Goal: Navigation & Orientation: Find specific page/section

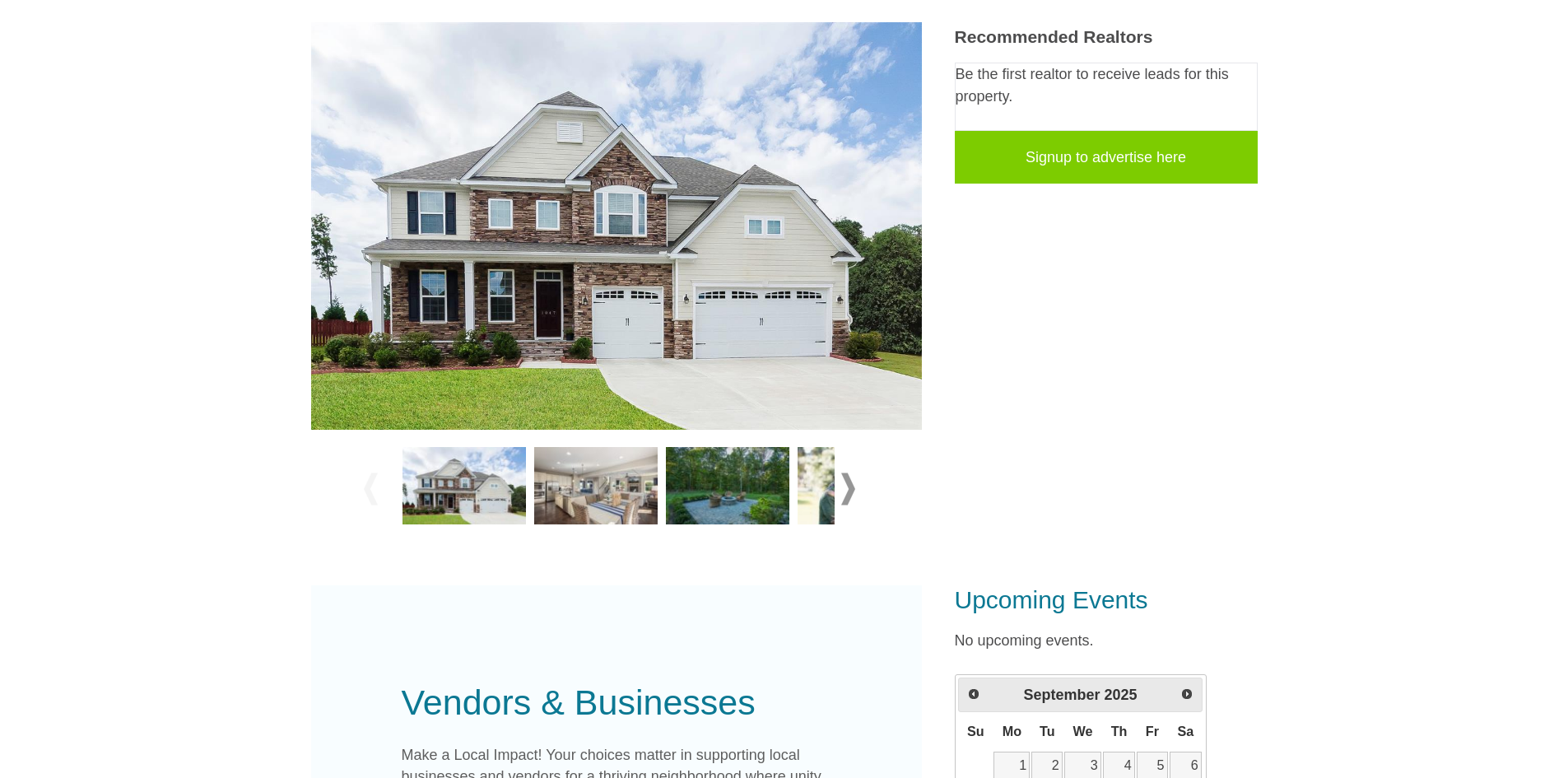
scroll to position [329, 0]
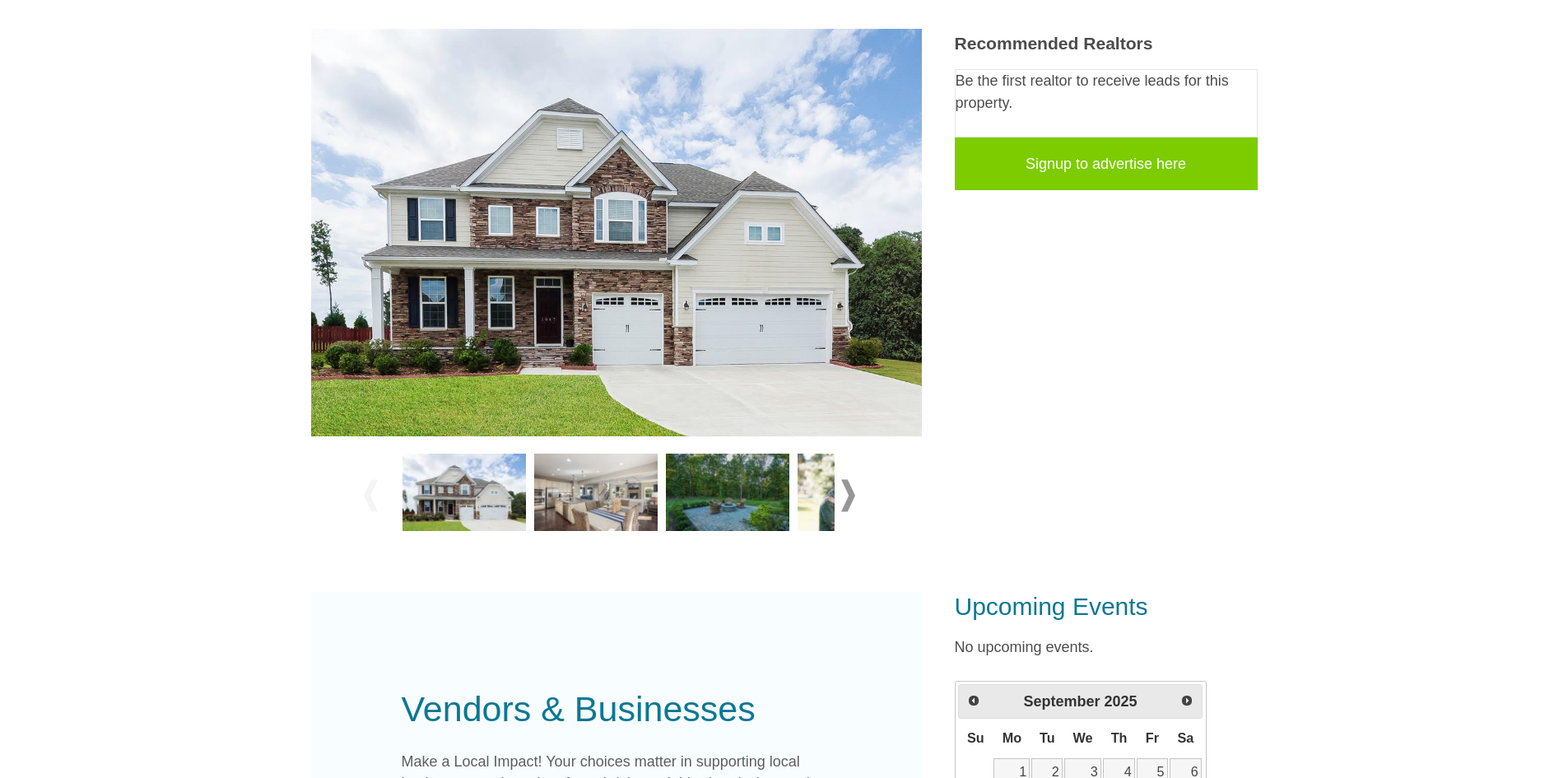
click at [477, 326] on img at bounding box center [617, 232] width 611 height 407
click at [473, 501] on img at bounding box center [464, 492] width 124 height 77
click at [853, 499] on span at bounding box center [848, 495] width 14 height 32
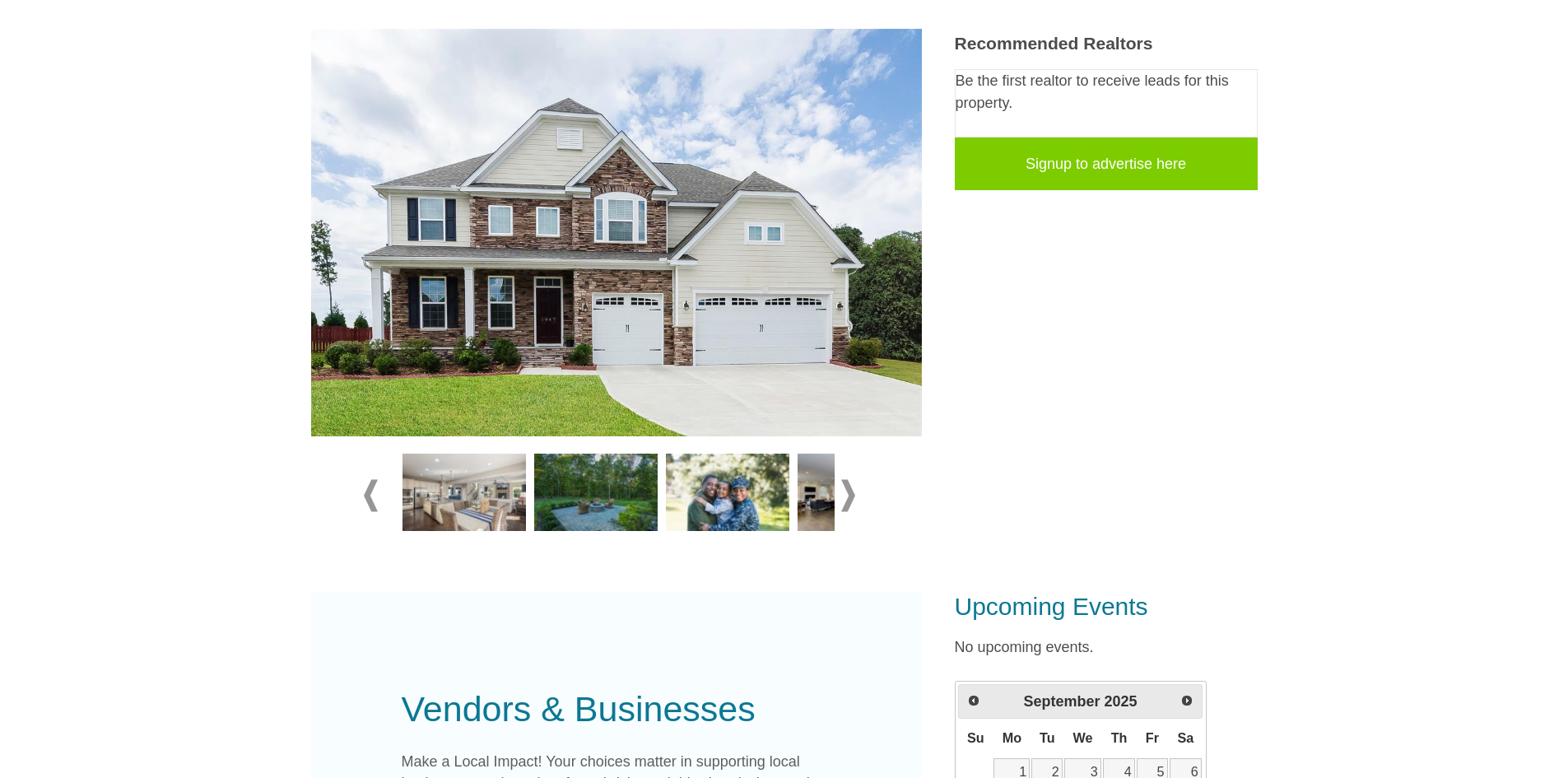
click at [853, 499] on span at bounding box center [848, 495] width 14 height 32
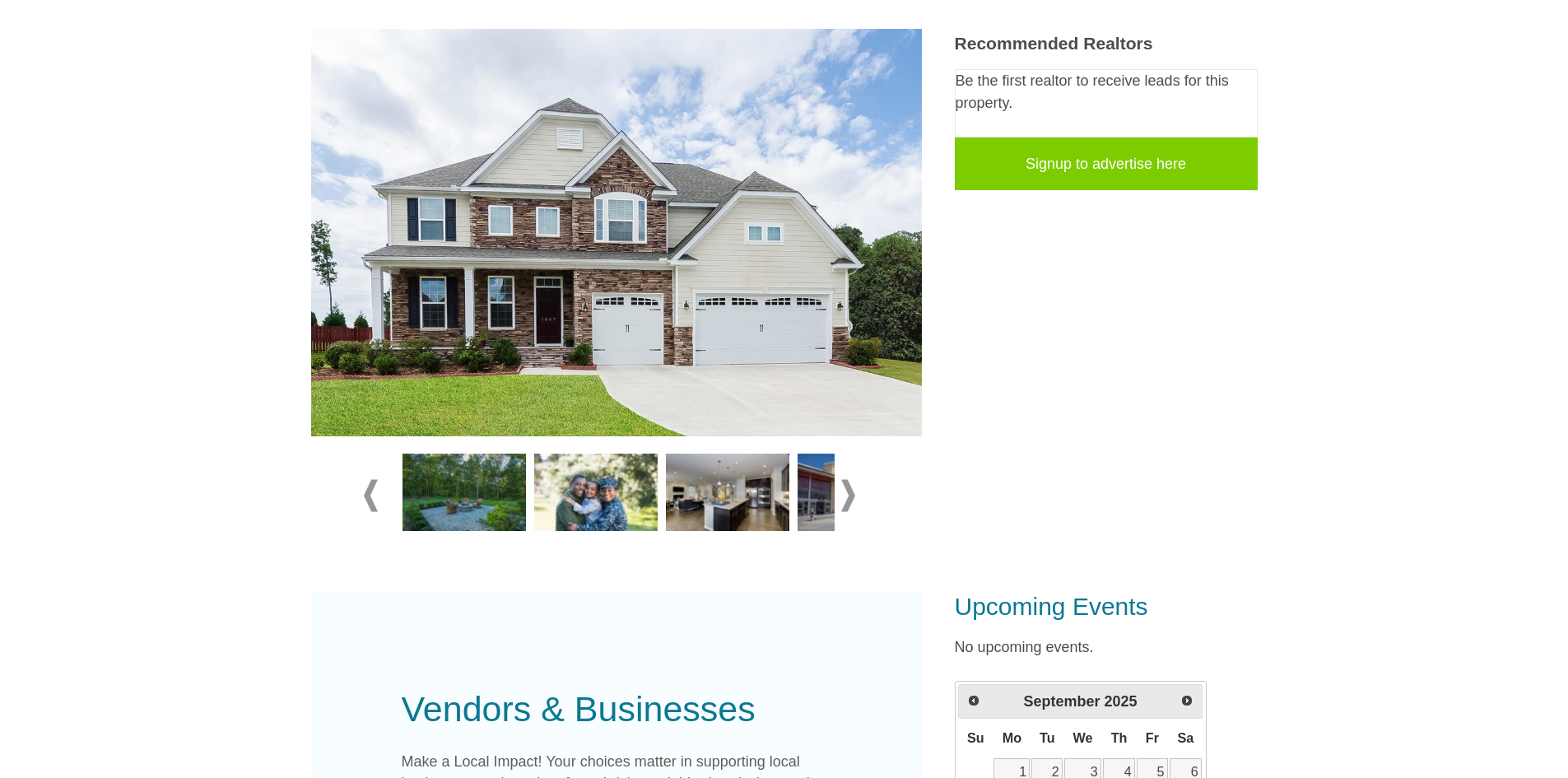
click at [855, 499] on div at bounding box center [617, 495] width 506 height 92
click at [856, 499] on div at bounding box center [617, 495] width 506 height 92
click at [762, 496] on img at bounding box center [728, 492] width 124 height 77
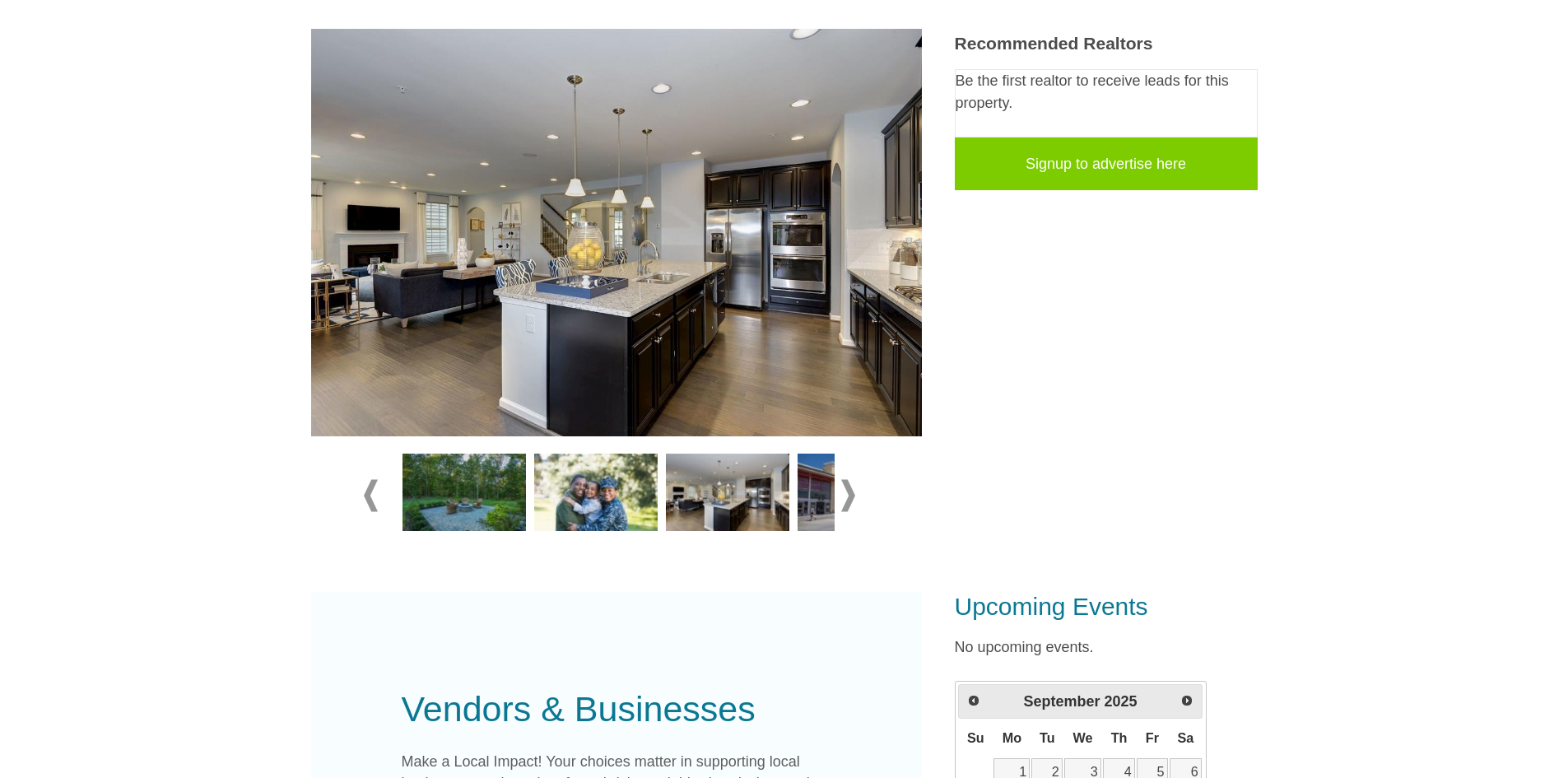
click at [828, 485] on img at bounding box center [859, 492] width 124 height 77
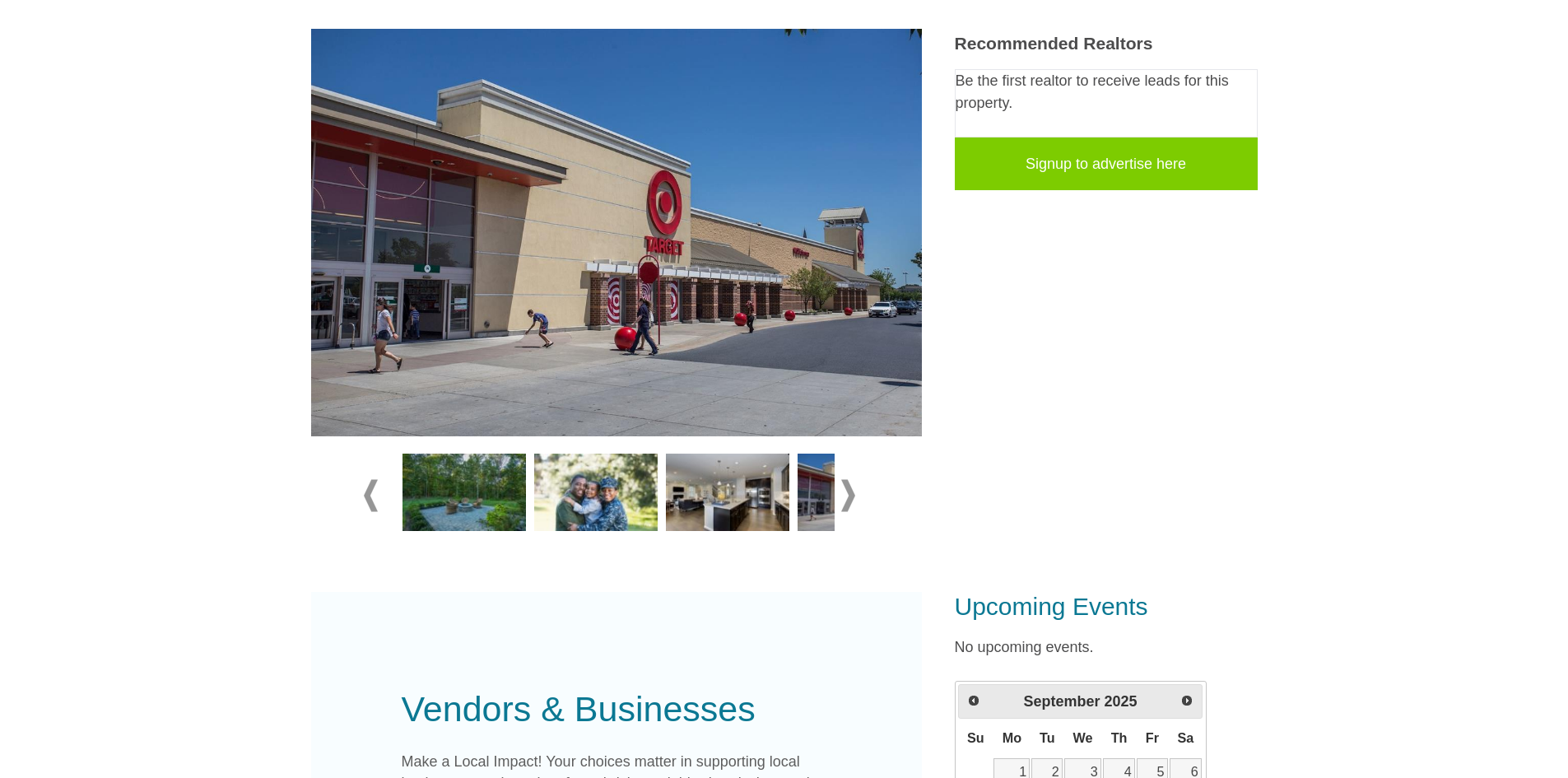
click at [750, 505] on img at bounding box center [728, 492] width 124 height 77
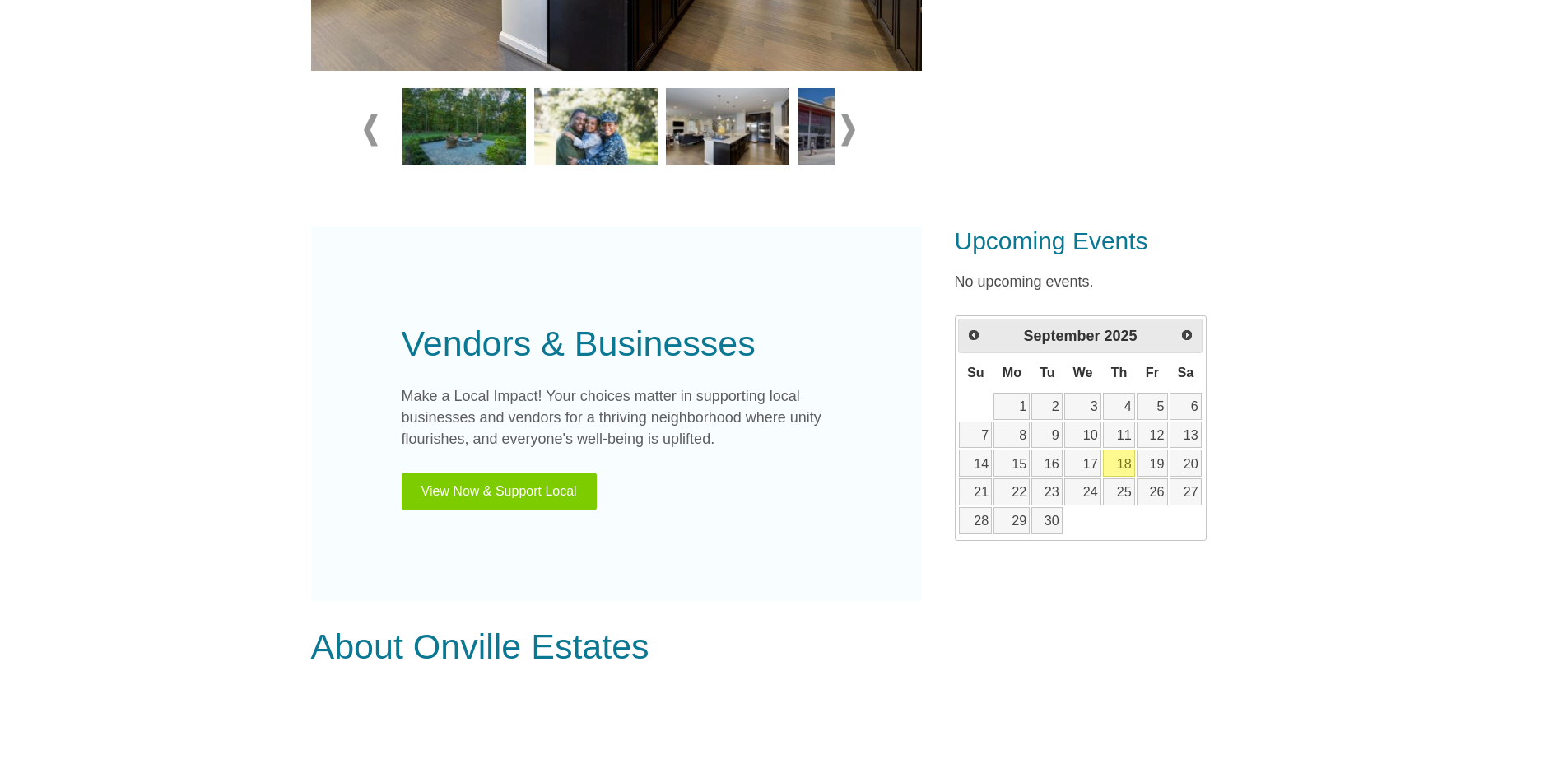
scroll to position [674, 0]
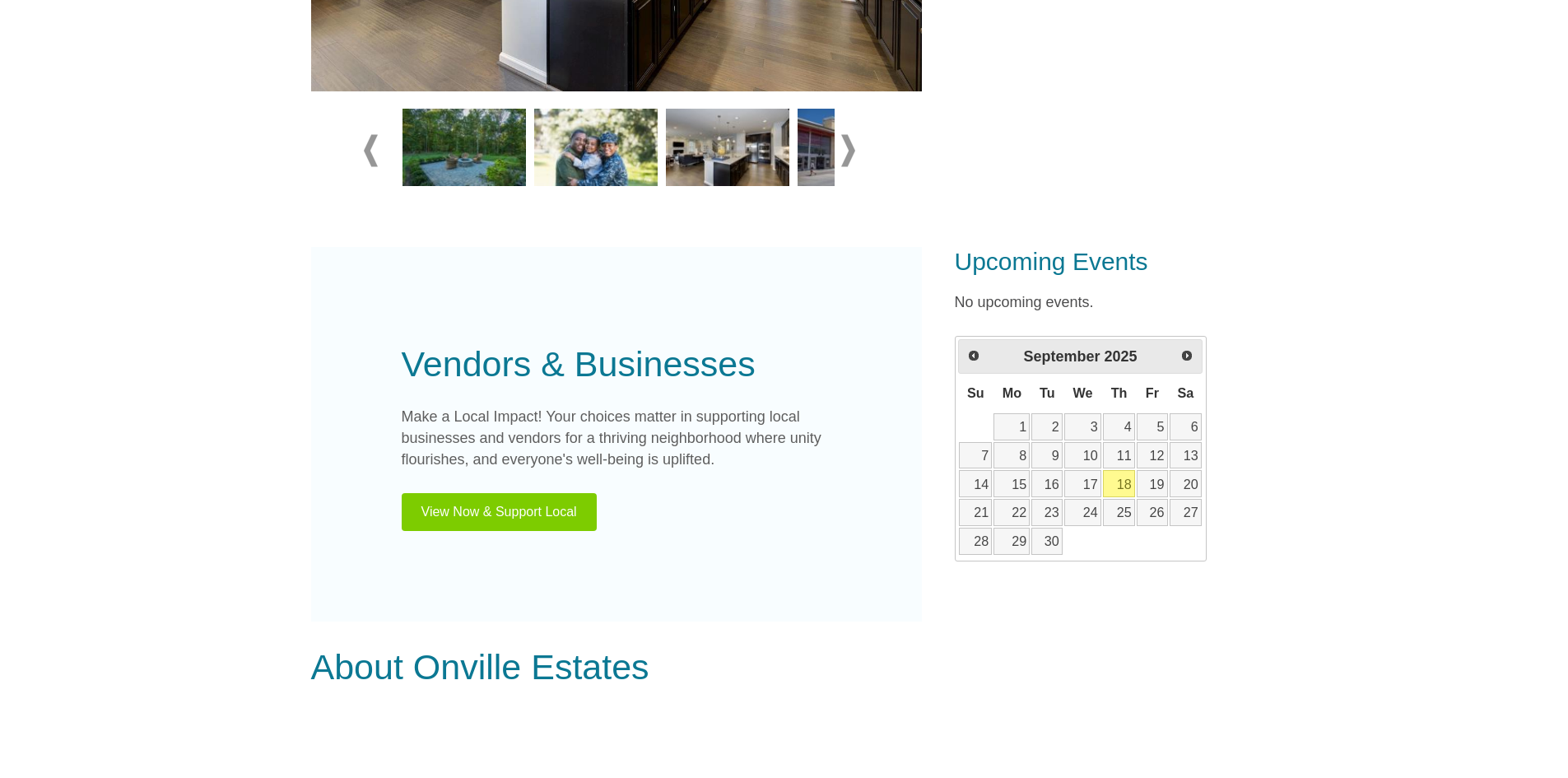
click at [373, 148] on span at bounding box center [371, 150] width 14 height 32
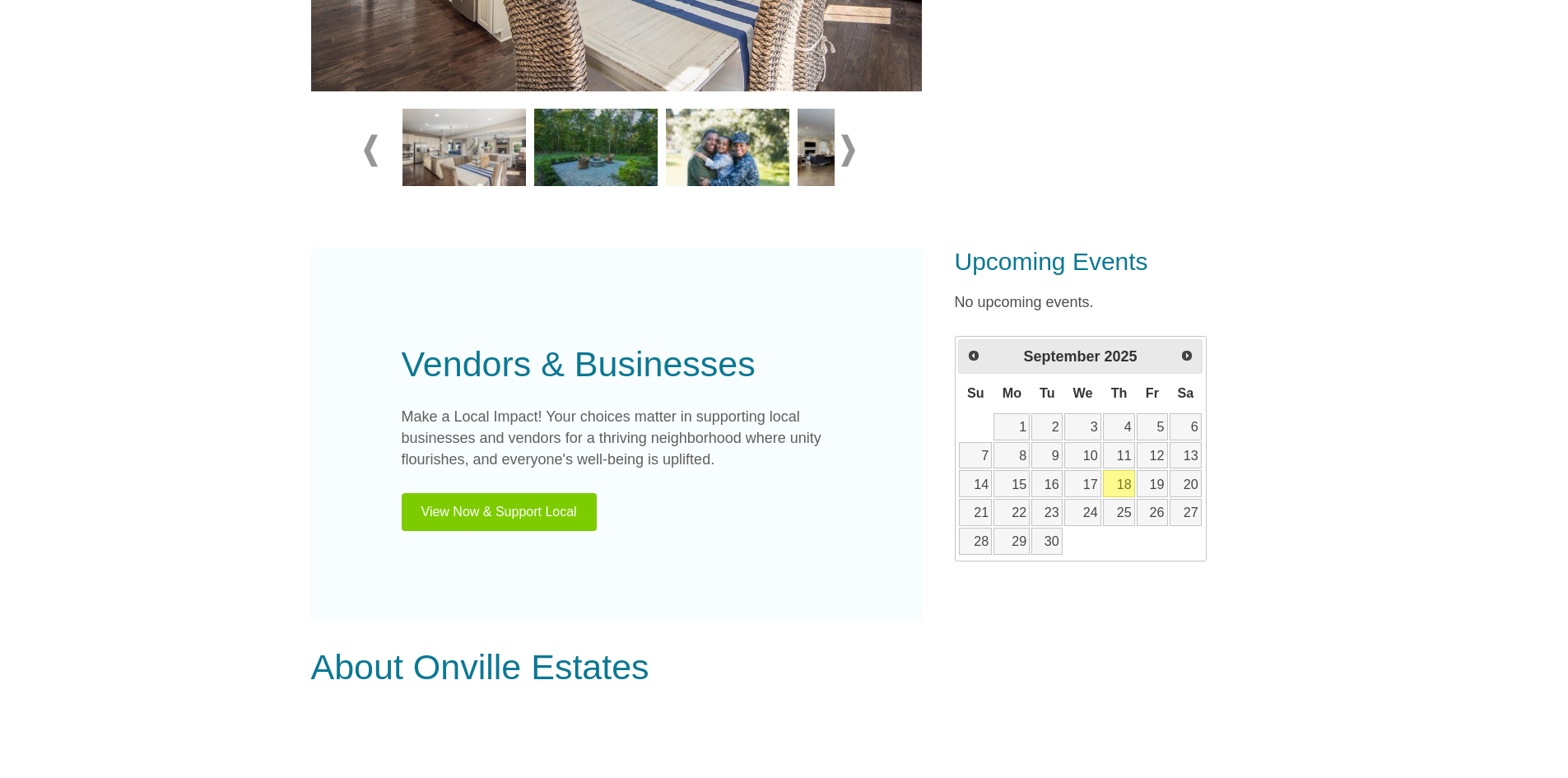
click at [375, 148] on span at bounding box center [371, 150] width 14 height 32
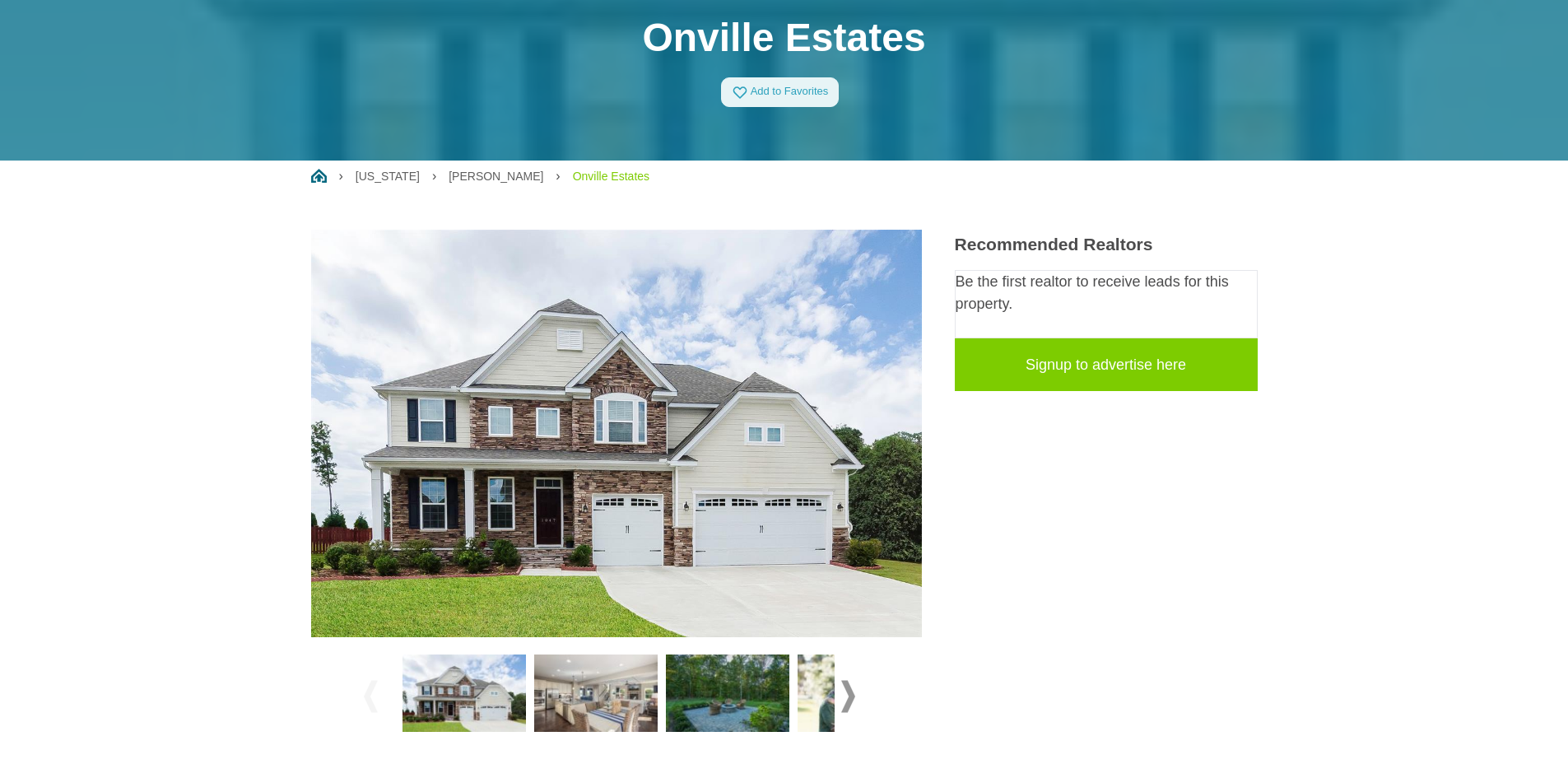
scroll to position [98, 0]
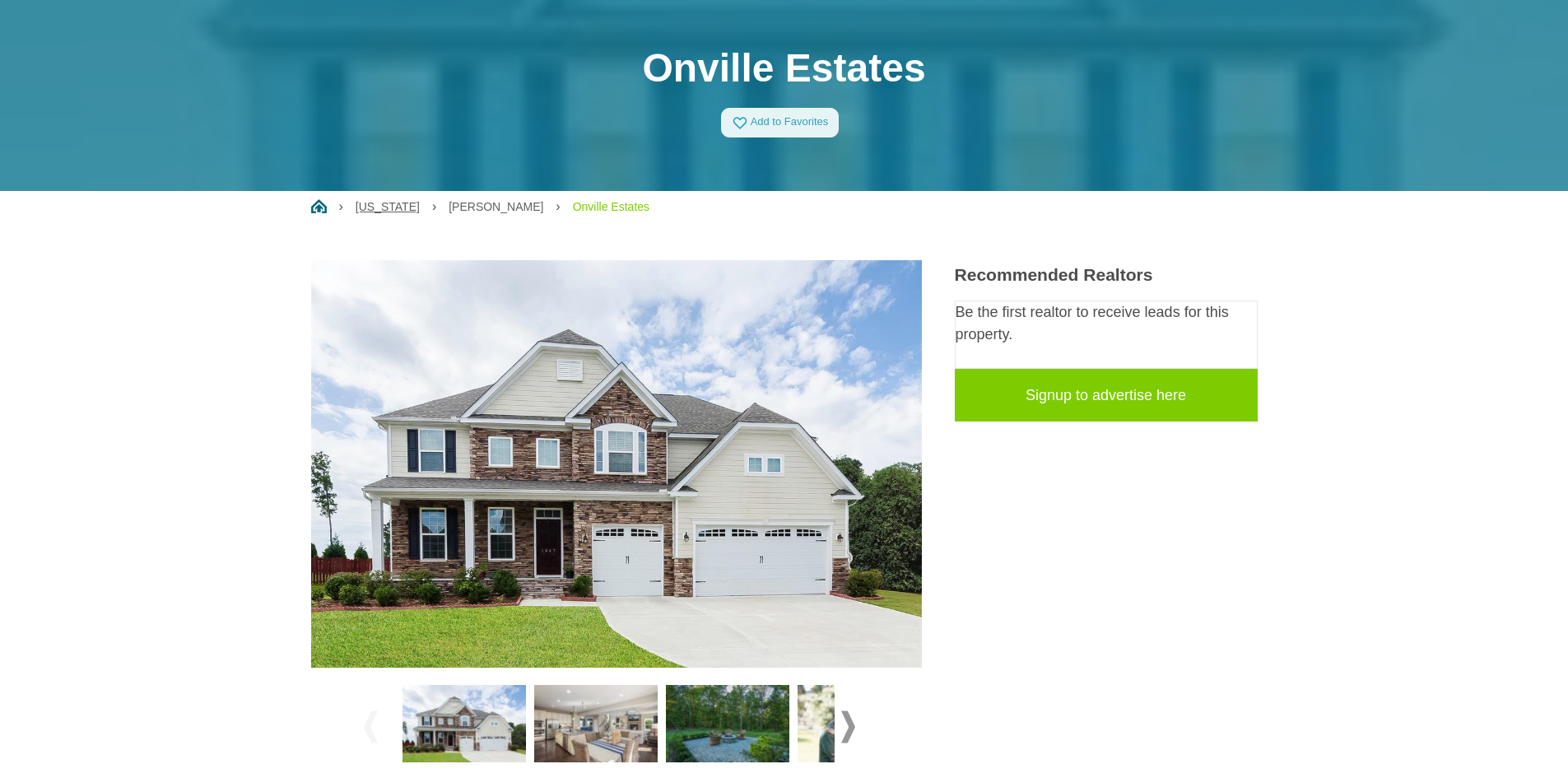
click at [383, 202] on link "[US_STATE]" at bounding box center [388, 206] width 64 height 13
